Goal: Navigation & Orientation: Find specific page/section

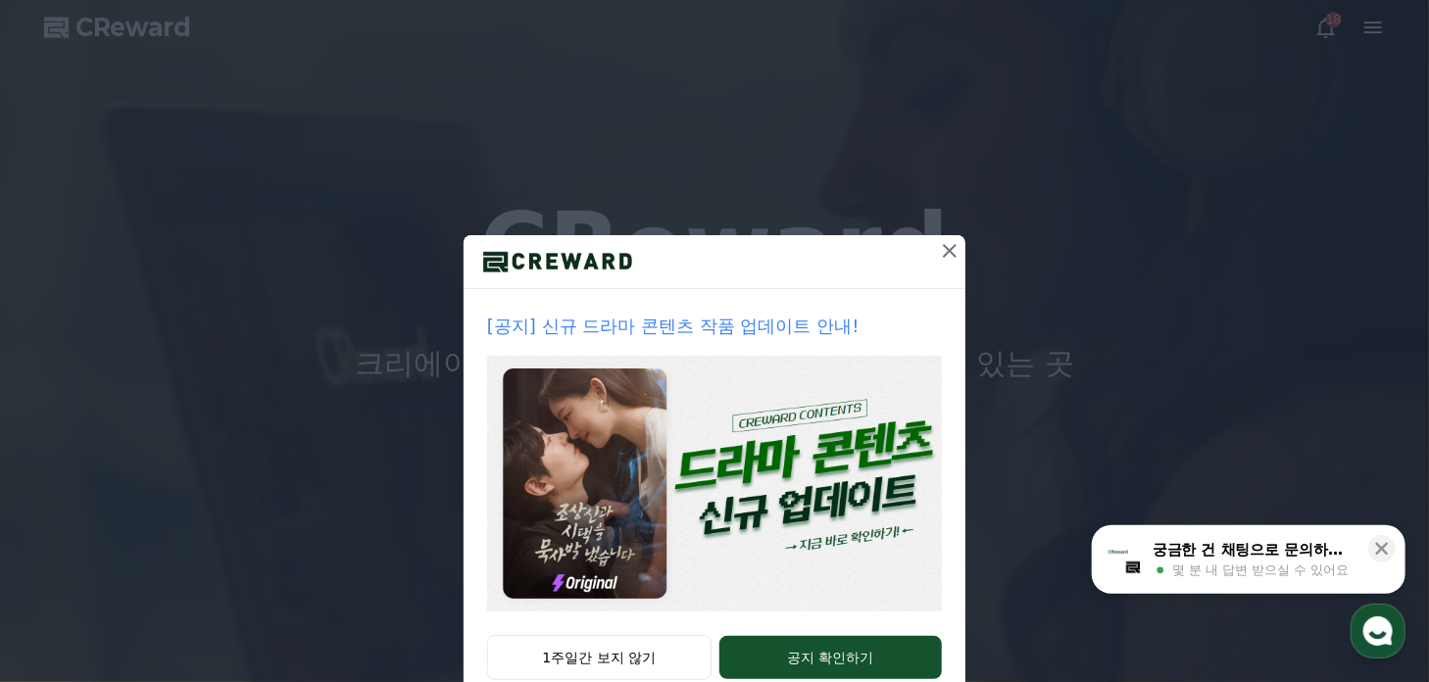
click at [938, 249] on icon at bounding box center [950, 251] width 24 height 24
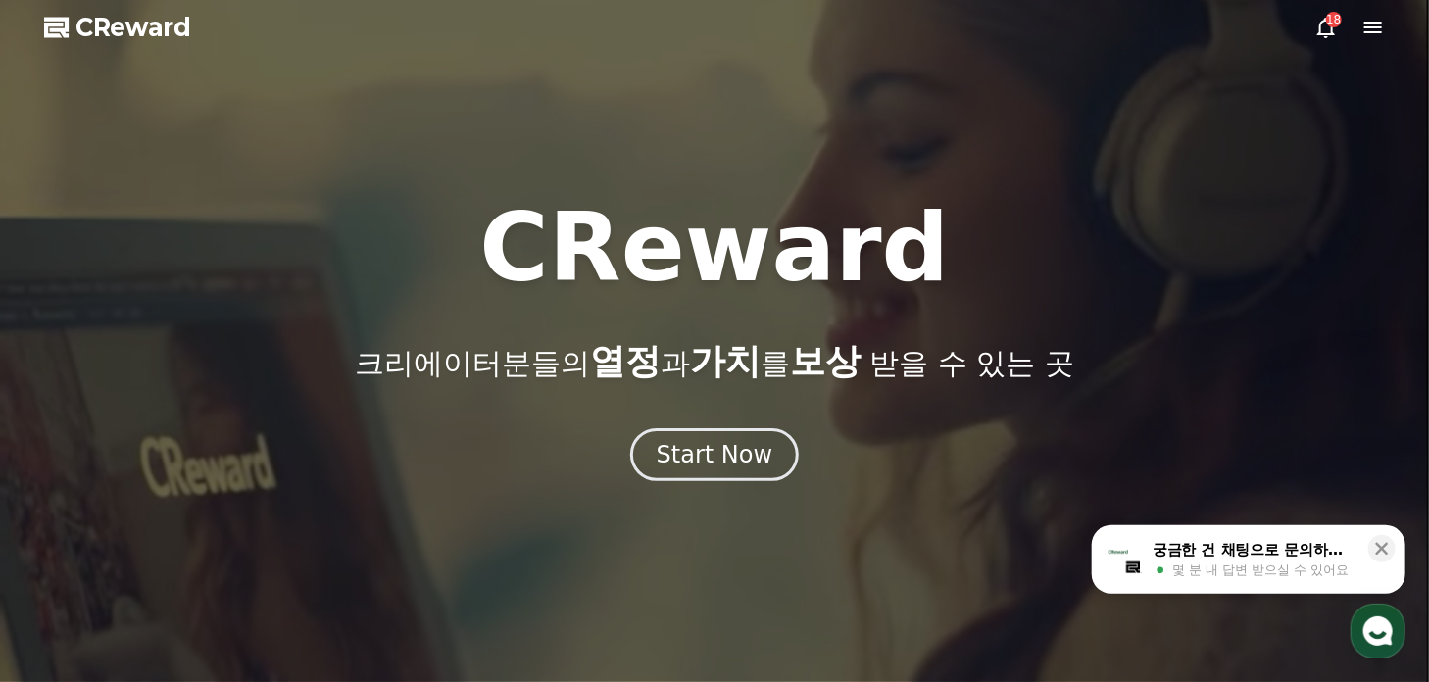
click at [1328, 26] on div "18" at bounding box center [1334, 20] width 16 height 16
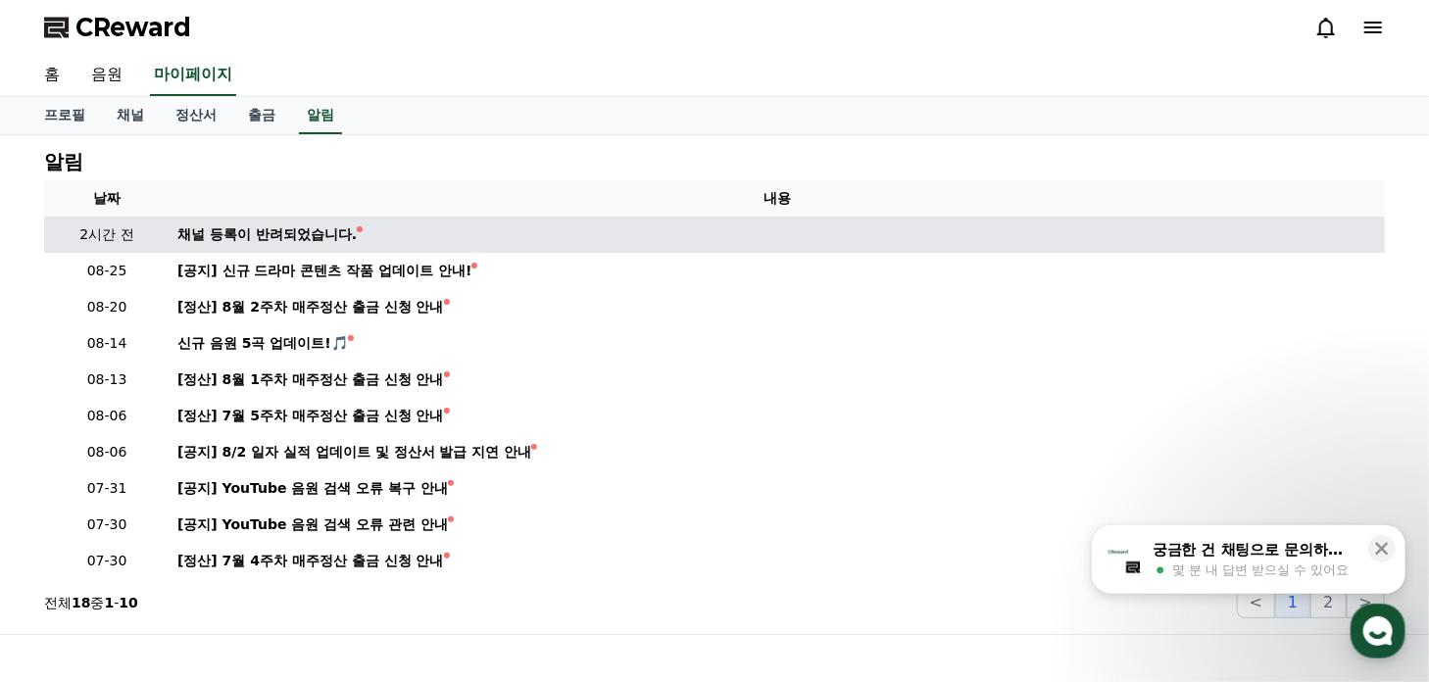
click at [114, 228] on p "2시간 전" at bounding box center [107, 234] width 110 height 21
click at [245, 234] on div "채널 등록이 반려되었습니다." at bounding box center [266, 234] width 179 height 21
click at [349, 235] on div "채널 등록이 반려되었습니다." at bounding box center [266, 234] width 179 height 21
click at [300, 234] on div "채널 등록이 반려되었습니다." at bounding box center [266, 234] width 179 height 21
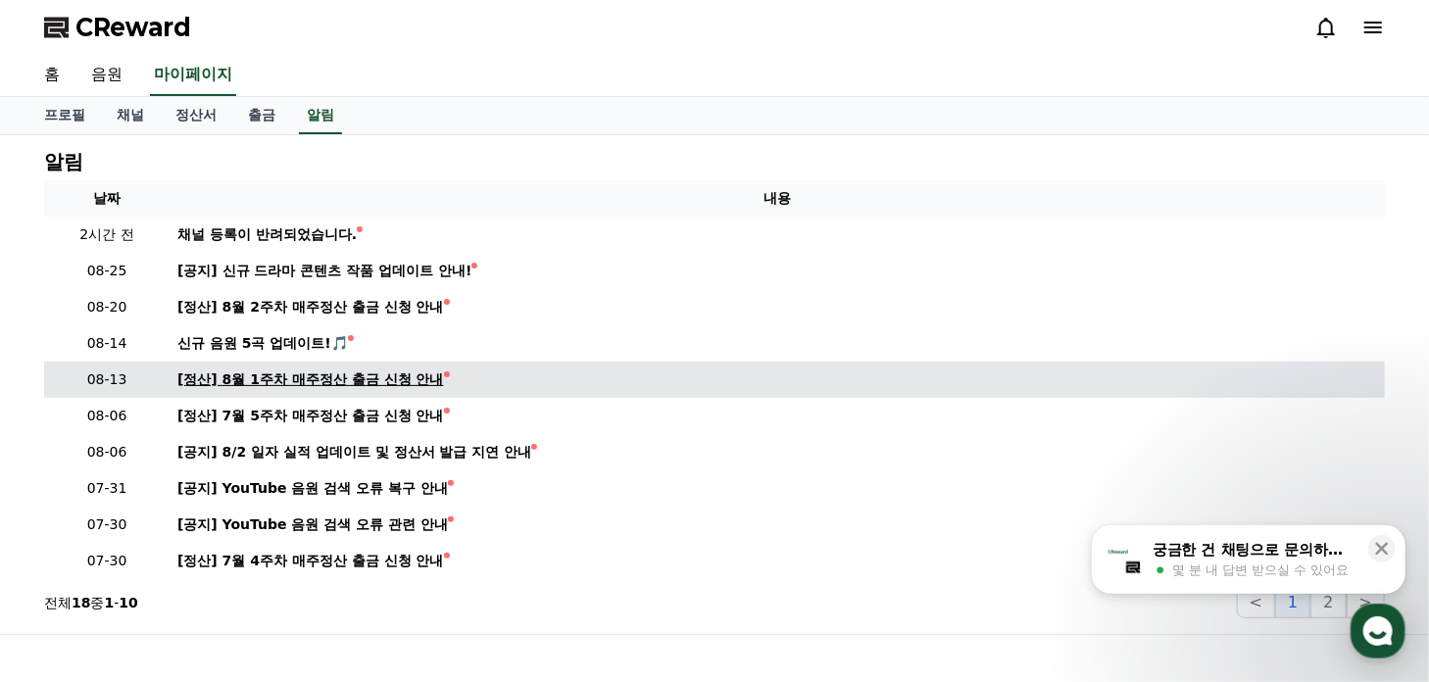
drag, startPoint x: 261, startPoint y: 230, endPoint x: 768, endPoint y: 379, distance: 529.1
click at [768, 379] on link "[정산] 8월 1주차 매주정산 출금 신청 안내" at bounding box center [777, 380] width 1200 height 21
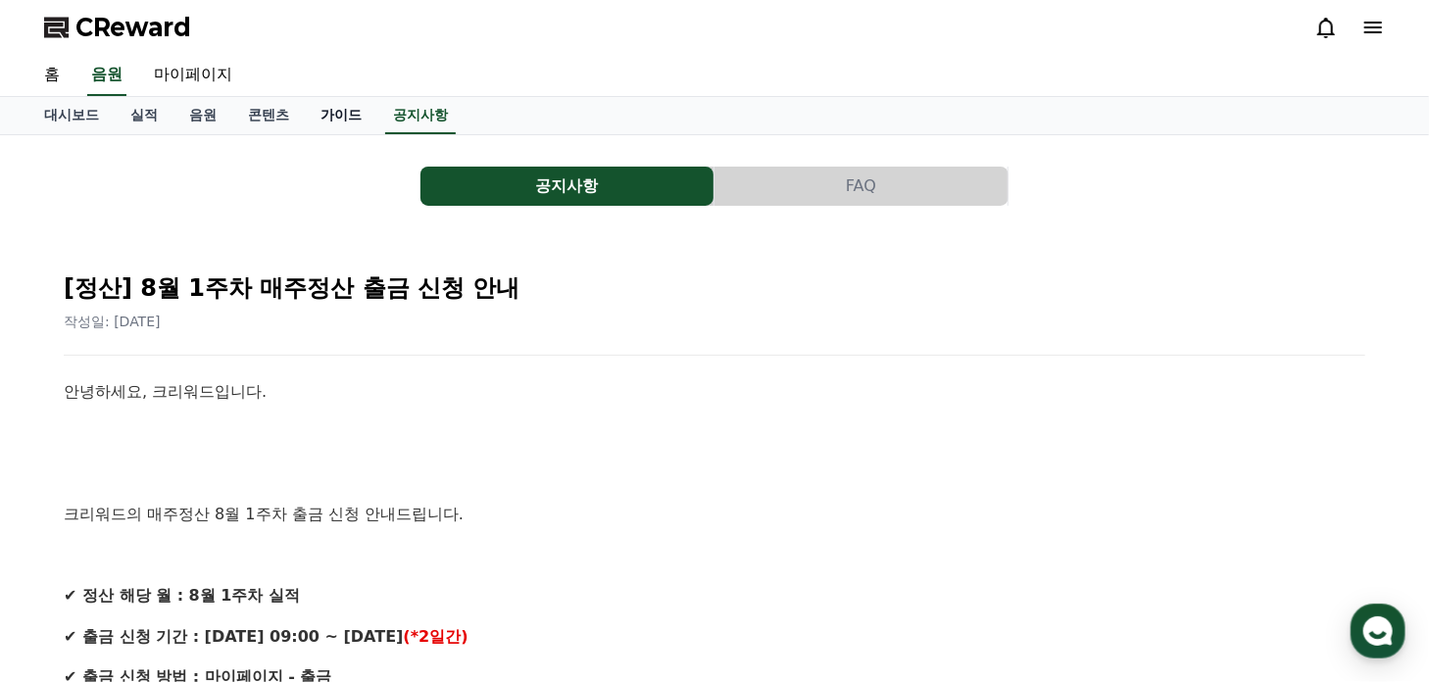
click at [353, 116] on link "가이드" at bounding box center [341, 115] width 73 height 37
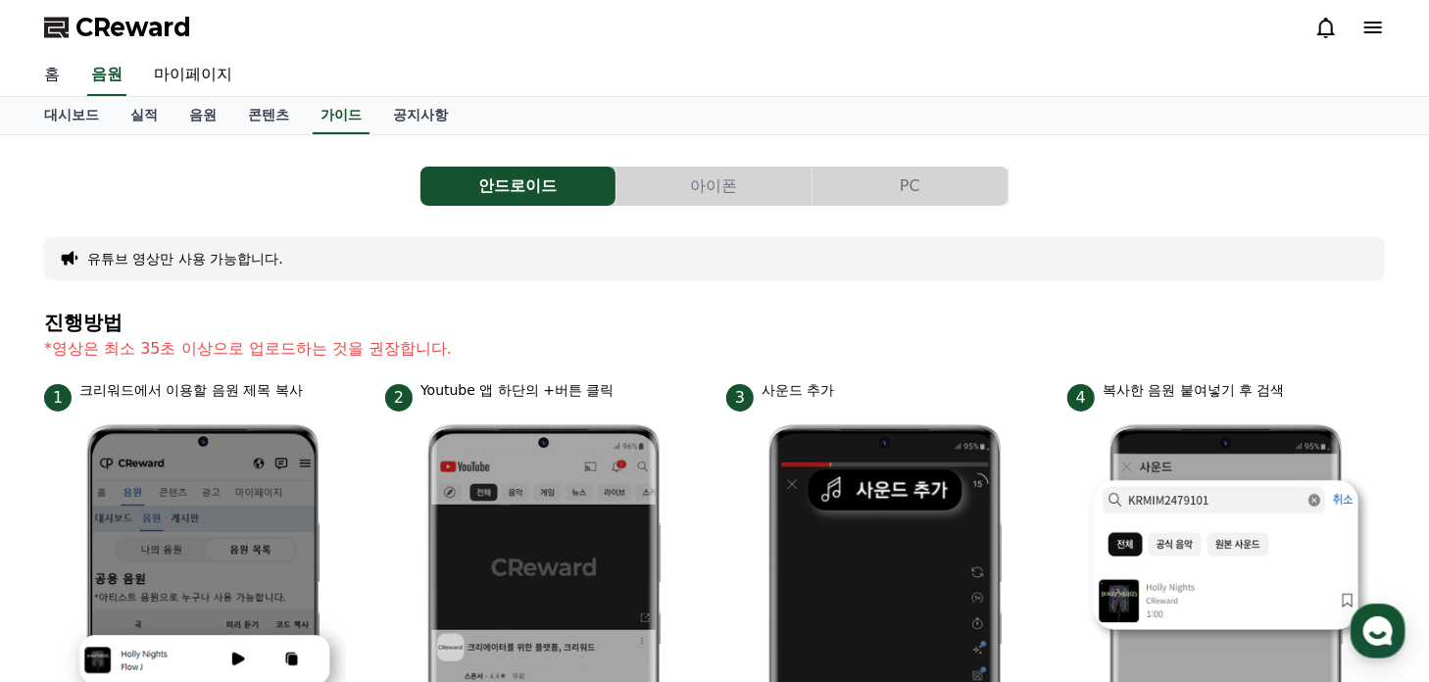
click at [53, 70] on link "홈" at bounding box center [51, 75] width 47 height 41
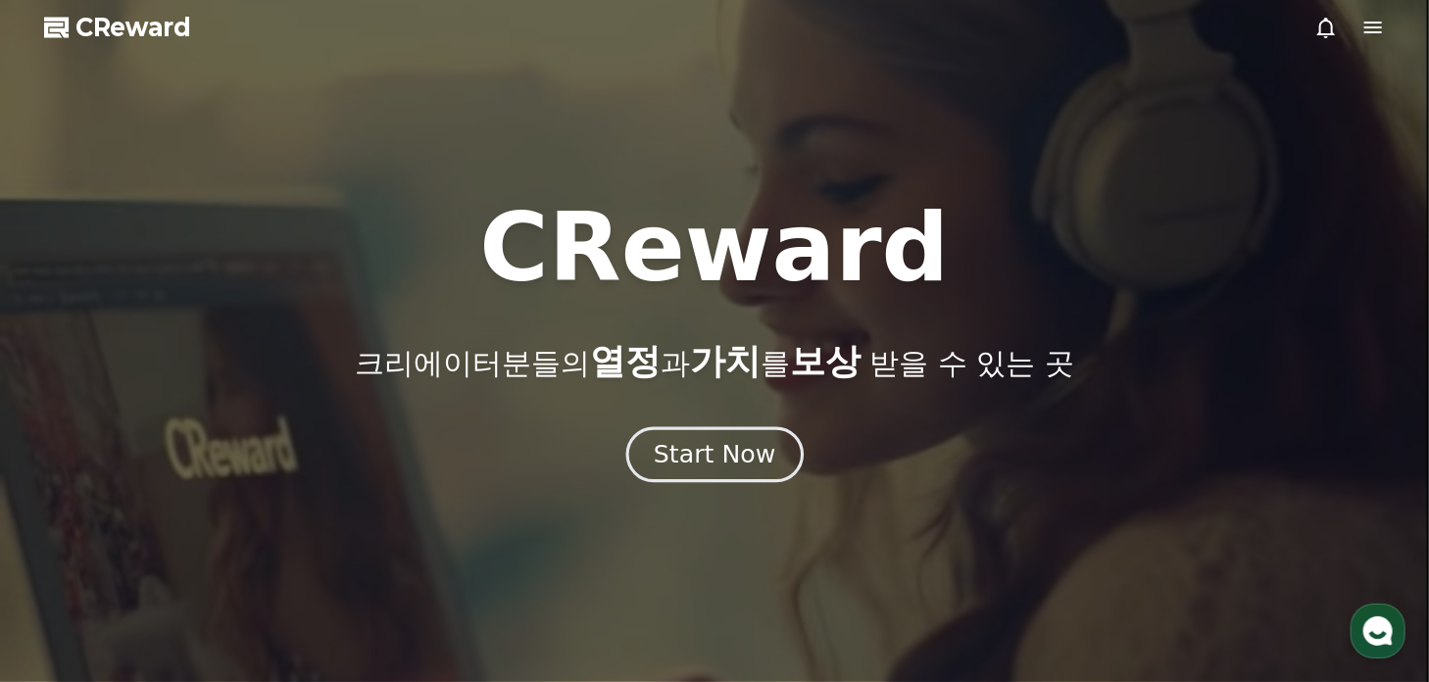
click at [694, 462] on div "Start Now" at bounding box center [715, 454] width 122 height 33
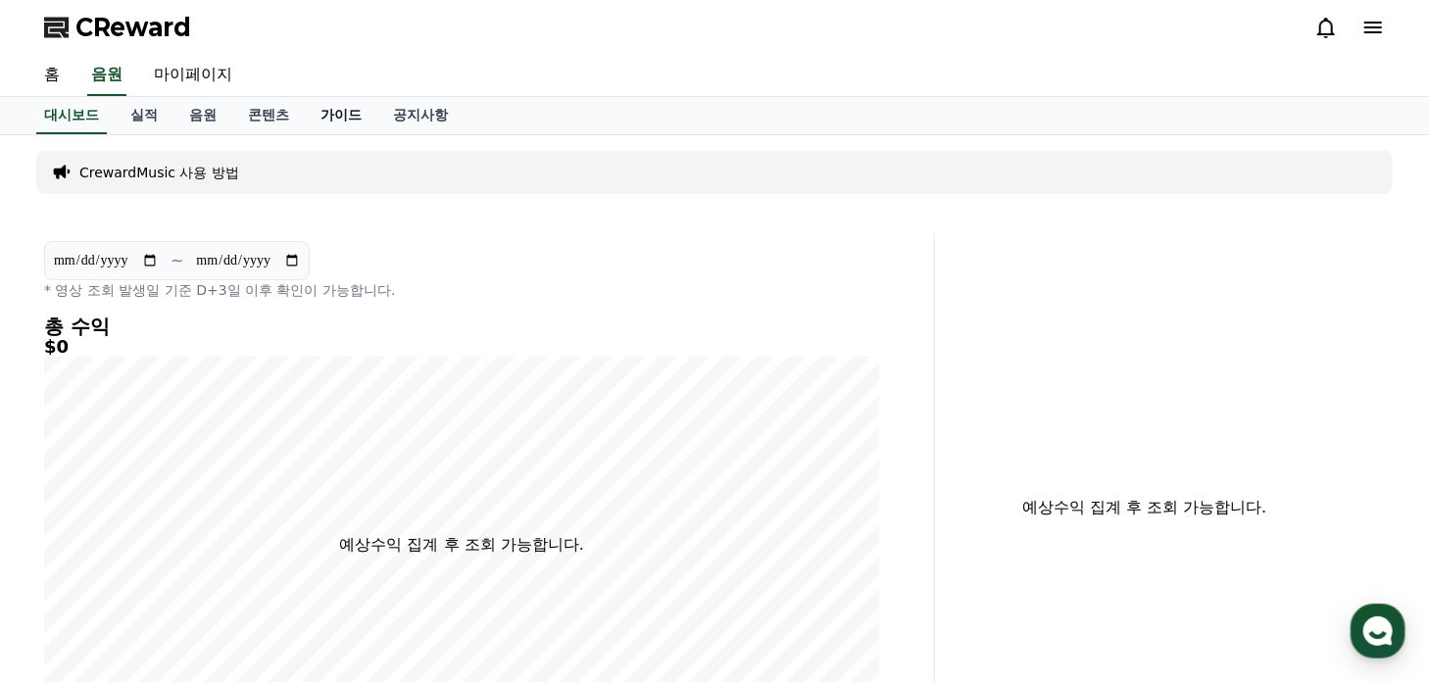
click at [336, 113] on link "가이드" at bounding box center [341, 115] width 73 height 37
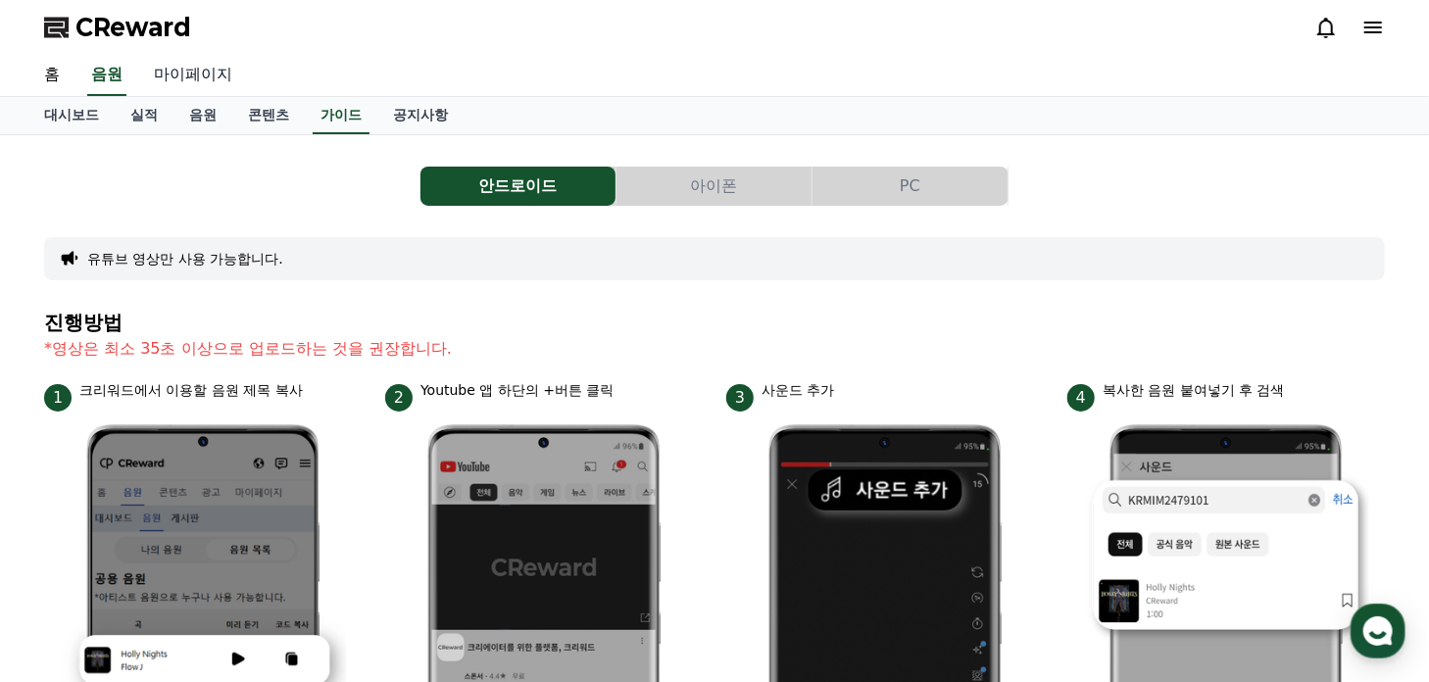
click at [197, 66] on link "마이페이지" at bounding box center [193, 75] width 110 height 41
select select "**********"
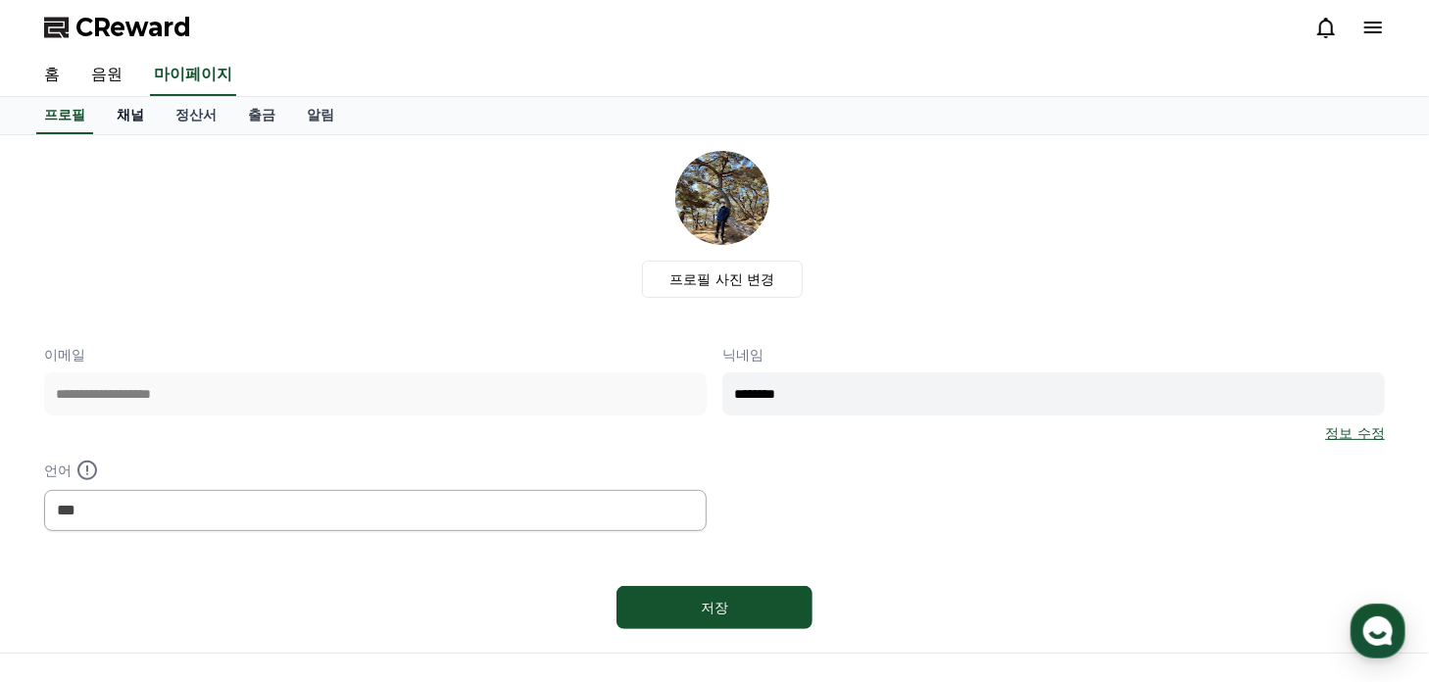
click at [139, 114] on link "채널" at bounding box center [130, 115] width 59 height 37
